Goal: Download file/media

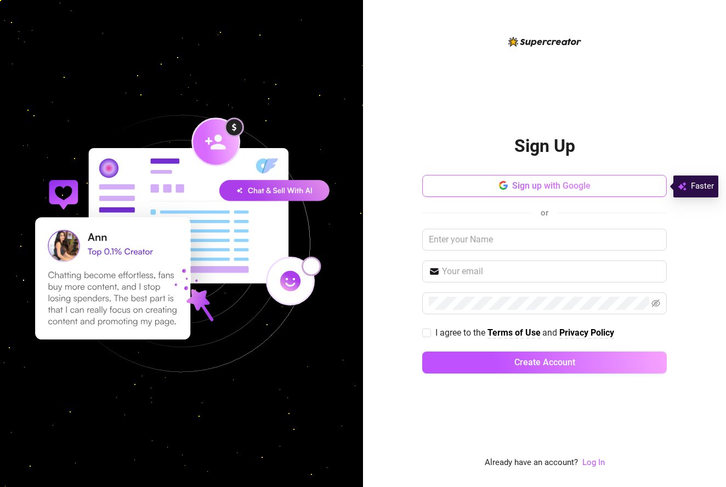
click at [496, 188] on button "Sign up with Google" at bounding box center [544, 186] width 245 height 22
click at [595, 461] on link "Log In" at bounding box center [593, 462] width 22 height 10
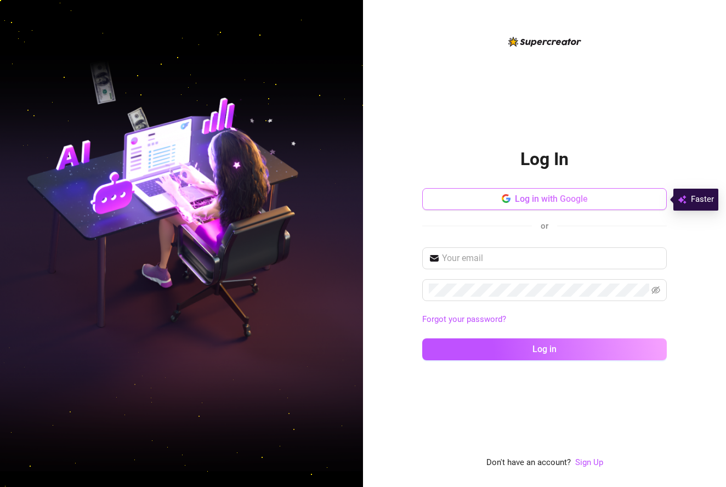
click at [537, 198] on span "Log in with Google" at bounding box center [551, 199] width 73 height 10
click at [532, 198] on span "Log in with Google" at bounding box center [551, 199] width 73 height 10
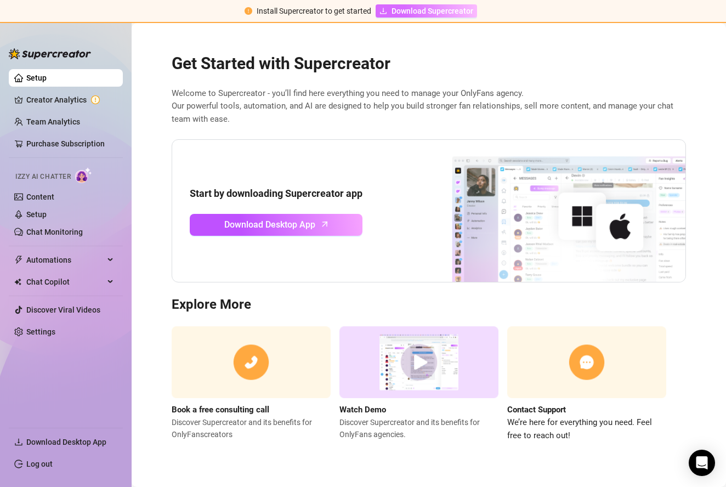
click at [424, 9] on span "Download Supercreator" at bounding box center [432, 11] width 82 height 12
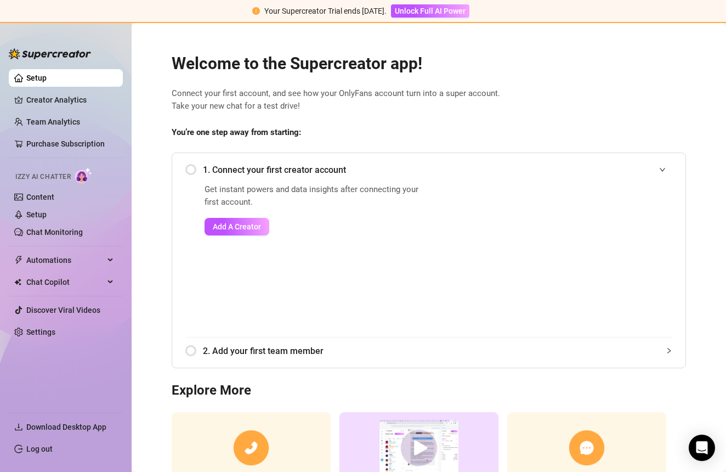
scroll to position [15, 0]
click at [49, 331] on link "Settings" at bounding box center [40, 331] width 29 height 9
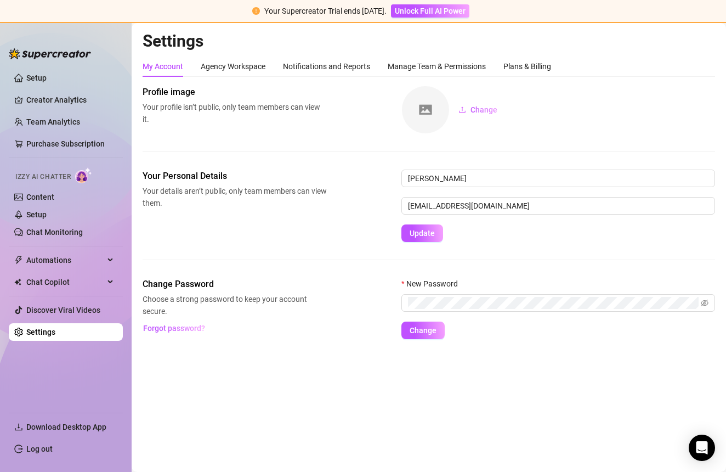
click at [34, 450] on link "Log out" at bounding box center [39, 448] width 26 height 9
